Goal: Task Accomplishment & Management: Complete application form

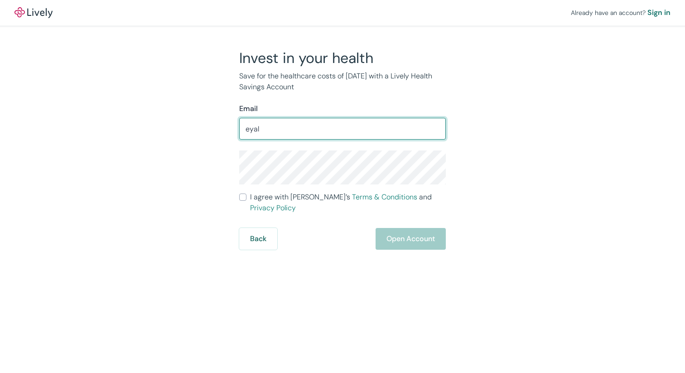
type input "[EMAIL_ADDRESS][DOMAIN_NAME]"
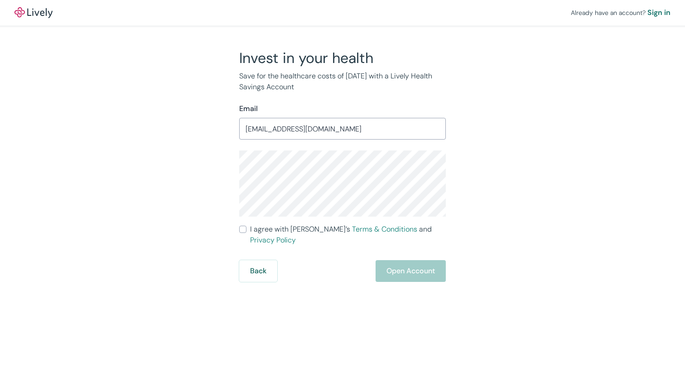
click at [474, 183] on div "Invest in your health Save for the healthcare costs of [DATE] with a Lively Hea…" at bounding box center [337, 165] width 435 height 233
click at [281, 234] on span "I agree with Lively’s Terms & Conditions and Privacy Policy" at bounding box center [348, 235] width 196 height 22
click at [246, 233] on input "I agree with Lively’s Terms & Conditions and Privacy Policy" at bounding box center [242, 229] width 7 height 7
checkbox input "true"
click at [425, 260] on button "Open Account" at bounding box center [410, 271] width 70 height 22
